Goal: Task Accomplishment & Management: Manage account settings

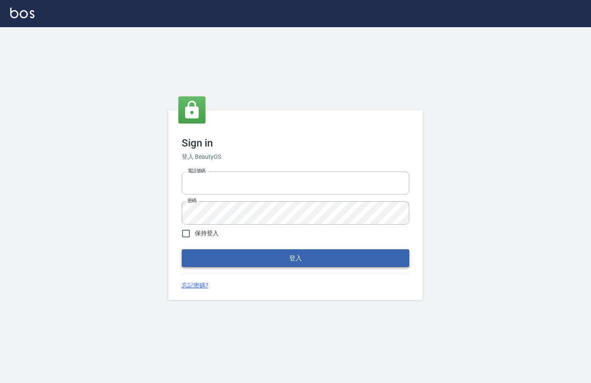
type input "0912850395"
click at [289, 264] on button "登入" at bounding box center [295, 258] width 227 height 18
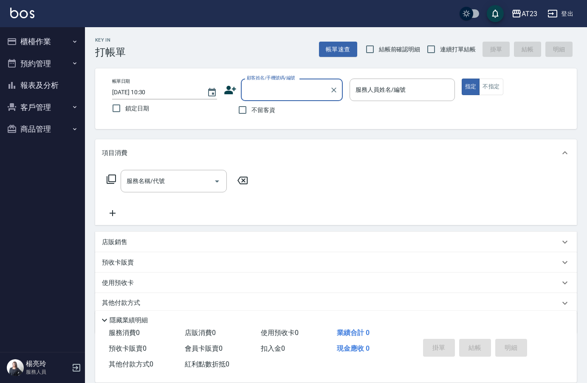
click at [52, 36] on button "櫃檯作業" at bounding box center [42, 42] width 78 height 22
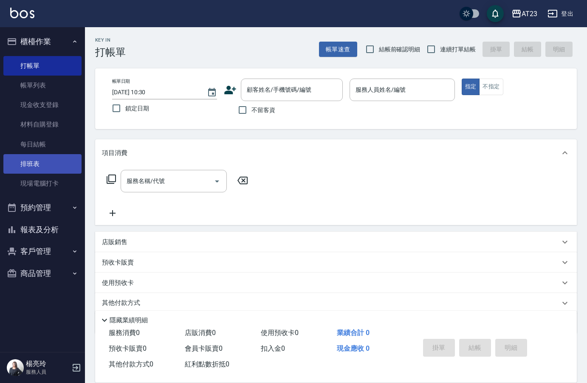
click at [40, 163] on link "排班表" at bounding box center [42, 164] width 78 height 20
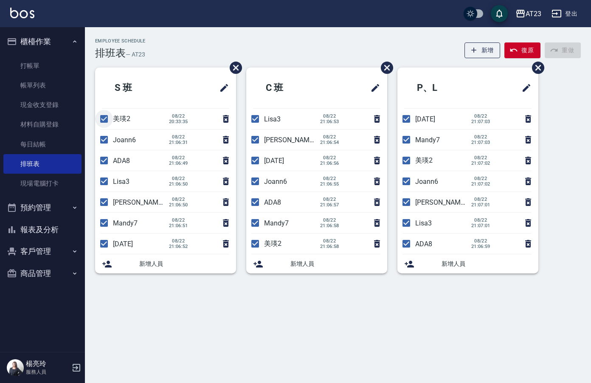
click at [105, 123] on input "checkbox" at bounding box center [104, 119] width 18 height 18
checkbox input "false"
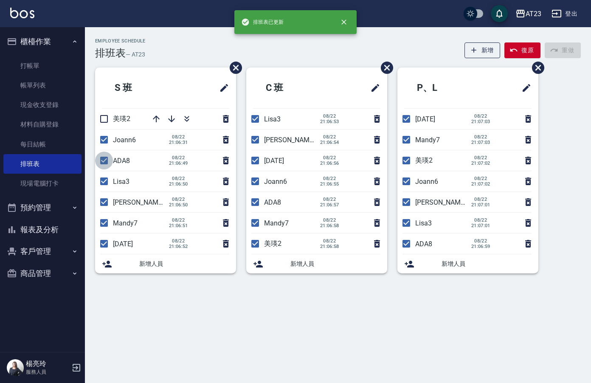
click at [101, 161] on input "checkbox" at bounding box center [104, 161] width 18 height 18
checkbox input "false"
click at [106, 182] on input "checkbox" at bounding box center [104, 181] width 18 height 18
checkbox input "false"
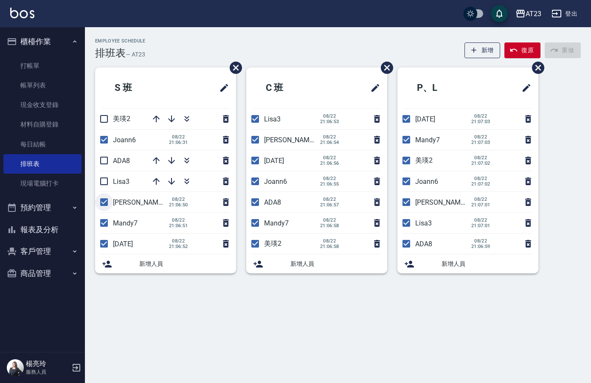
click at [102, 206] on input "checkbox" at bounding box center [104, 202] width 18 height 18
checkbox input "false"
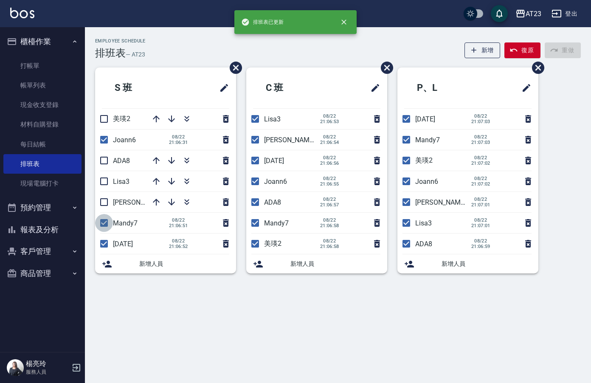
click at [104, 228] on input "checkbox" at bounding box center [104, 223] width 18 height 18
checkbox input "false"
drag, startPoint x: 105, startPoint y: 242, endPoint x: 105, endPoint y: 238, distance: 4.7
click at [105, 241] on input "checkbox" at bounding box center [104, 244] width 18 height 18
checkbox input "false"
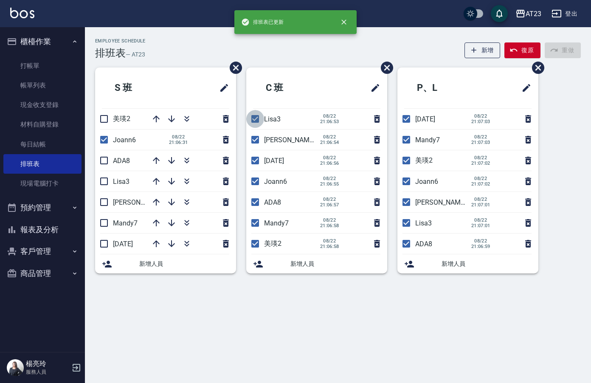
click at [252, 120] on input "checkbox" at bounding box center [255, 119] width 18 height 18
checkbox input "false"
click at [257, 142] on input "checkbox" at bounding box center [255, 140] width 18 height 18
checkbox input "false"
click at [253, 164] on input "checkbox" at bounding box center [255, 161] width 18 height 18
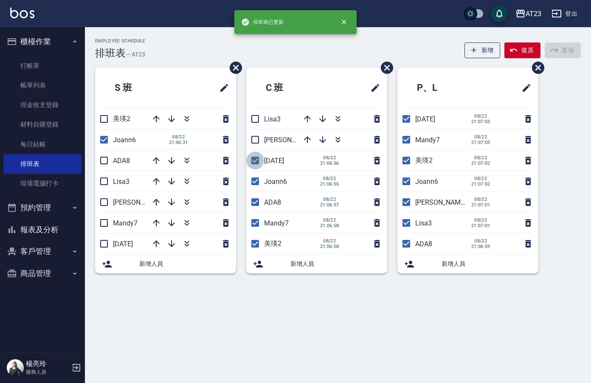
checkbox input "false"
click at [252, 205] on input "checkbox" at bounding box center [255, 202] width 18 height 18
checkbox input "false"
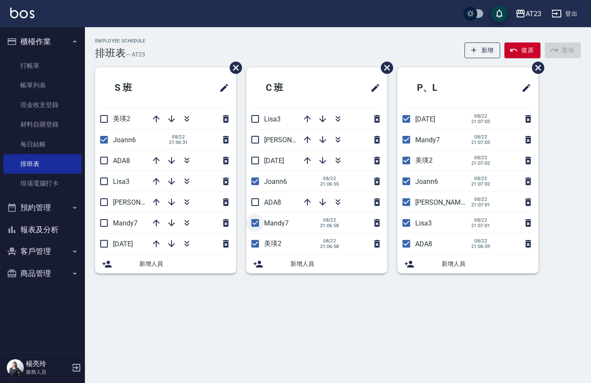
click at [253, 223] on input "checkbox" at bounding box center [255, 223] width 18 height 18
checkbox input "false"
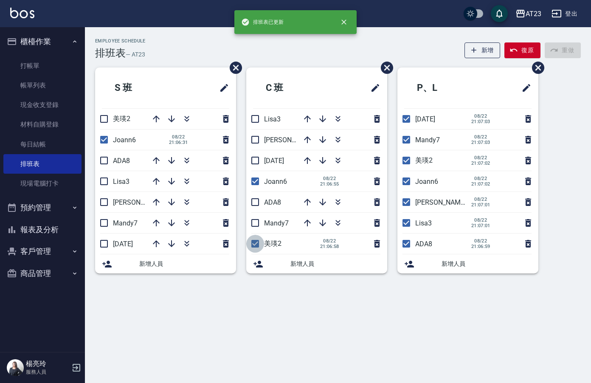
drag, startPoint x: 253, startPoint y: 243, endPoint x: 296, endPoint y: 239, distance: 43.5
click at [253, 244] on input "checkbox" at bounding box center [255, 244] width 18 height 18
checkbox input "false"
drag, startPoint x: 410, startPoint y: 247, endPoint x: 408, endPoint y: 231, distance: 15.4
click at [410, 245] on input "checkbox" at bounding box center [406, 244] width 18 height 18
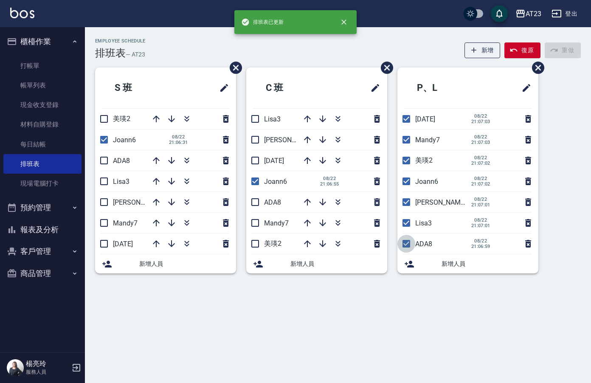
checkbox input "false"
drag, startPoint x: 407, startPoint y: 228, endPoint x: 403, endPoint y: 217, distance: 12.0
click at [406, 228] on input "checkbox" at bounding box center [406, 223] width 18 height 18
checkbox input "false"
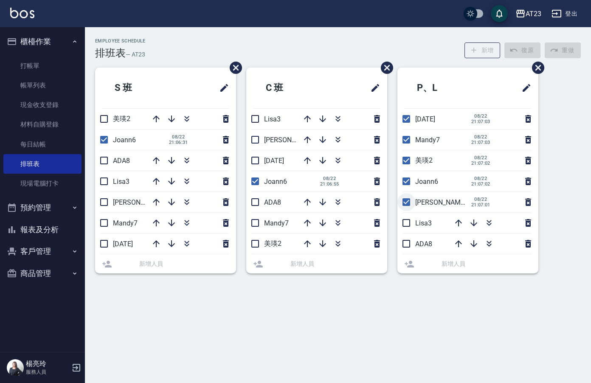
click at [404, 206] on input "checkbox" at bounding box center [406, 202] width 18 height 18
checkbox input "false"
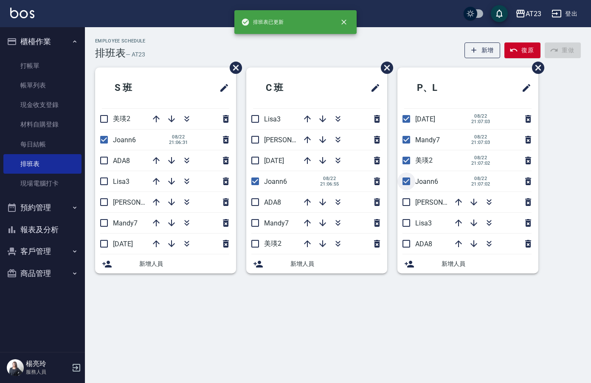
click at [410, 183] on input "checkbox" at bounding box center [406, 181] width 18 height 18
click at [405, 182] on input "checkbox" at bounding box center [406, 181] width 18 height 18
checkbox input "true"
drag, startPoint x: 405, startPoint y: 159, endPoint x: 407, endPoint y: 146, distance: 12.8
click at [405, 159] on input "checkbox" at bounding box center [406, 161] width 18 height 18
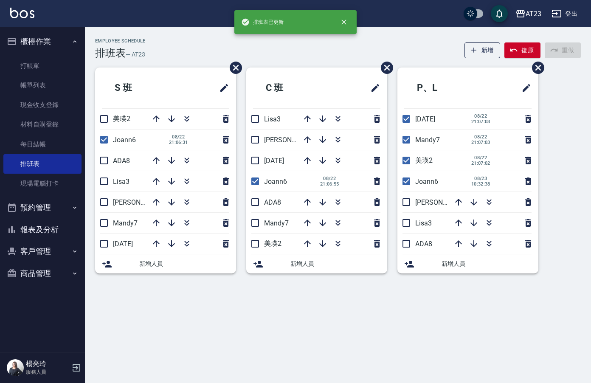
checkbox input "false"
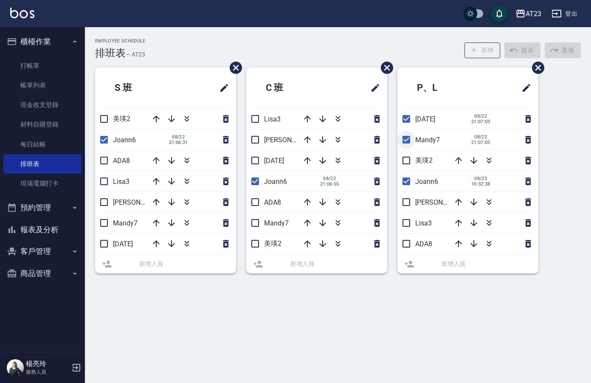
click at [406, 139] on input "checkbox" at bounding box center [406, 140] width 18 height 18
checkbox input "false"
click at [409, 118] on li "[DATE] [DATE] 21:07:03" at bounding box center [467, 119] width 141 height 20
click at [411, 117] on input "checkbox" at bounding box center [406, 119] width 18 height 18
checkbox input "false"
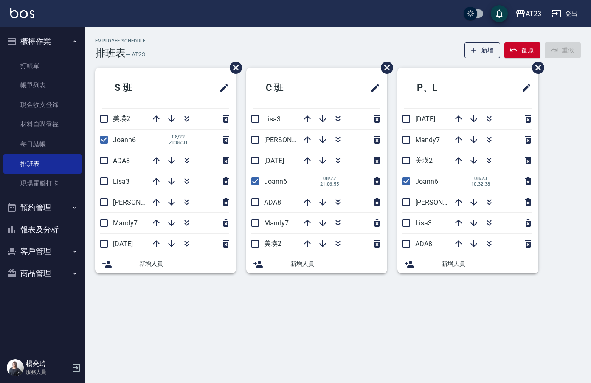
click at [40, 233] on button "報表及分析" at bounding box center [42, 230] width 78 height 22
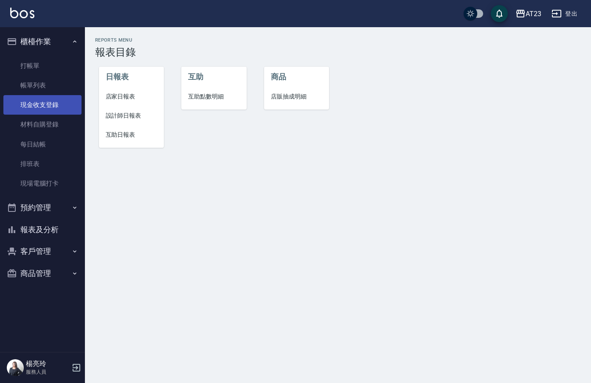
click at [52, 105] on link "現金收支登錄" at bounding box center [42, 105] width 78 height 20
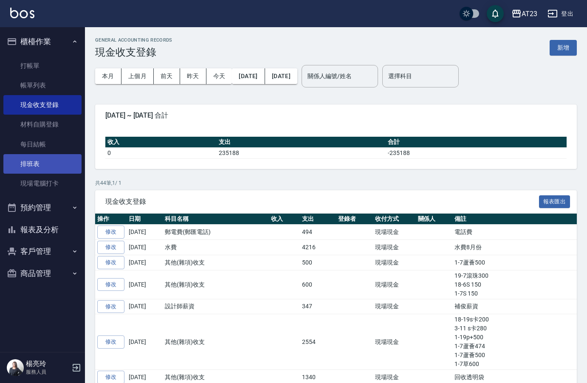
click at [29, 167] on link "排班表" at bounding box center [42, 164] width 78 height 20
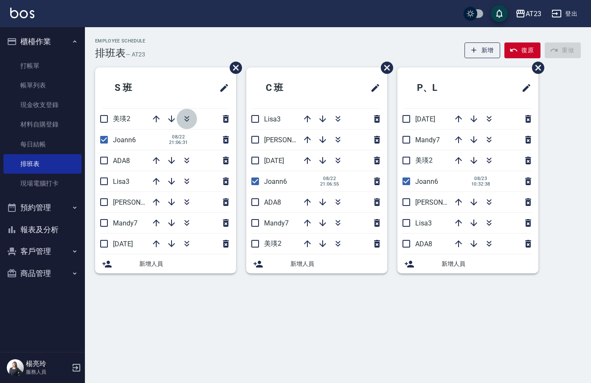
click at [187, 121] on icon "button" at bounding box center [186, 120] width 5 height 3
click at [187, 117] on icon "button" at bounding box center [187, 119] width 10 height 10
click at [243, 5] on div "AT23 登出" at bounding box center [295, 13] width 591 height 27
click at [98, 138] on input "checkbox" at bounding box center [104, 140] width 18 height 18
checkbox input "false"
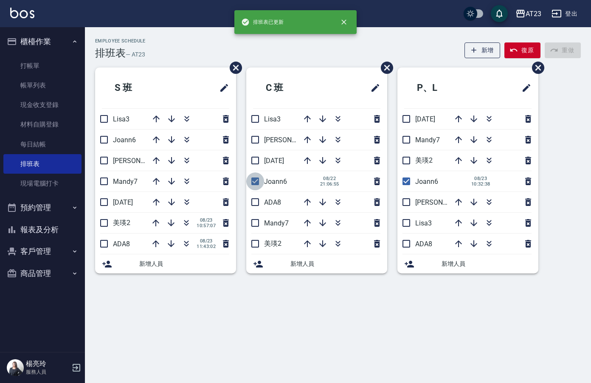
click at [260, 179] on input "checkbox" at bounding box center [255, 181] width 18 height 18
checkbox input "false"
click at [410, 180] on input "checkbox" at bounding box center [406, 181] width 18 height 18
checkbox input "false"
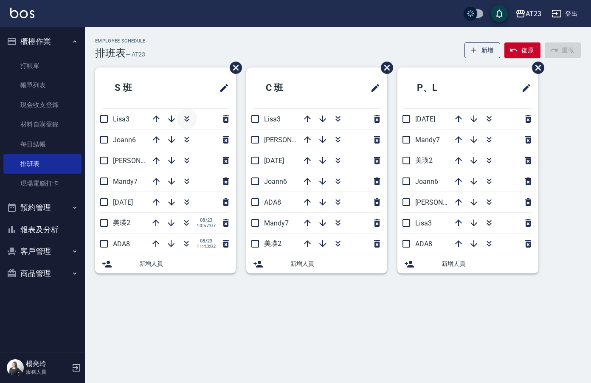
click at [192, 118] on button "button" at bounding box center [187, 119] width 20 height 20
